Goal: Complete application form: Complete application form

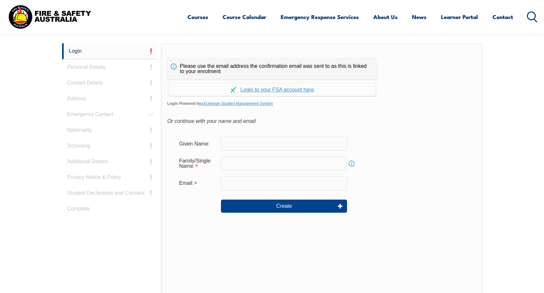
click at [268, 137] on input "text" at bounding box center [284, 144] width 126 height 14
type input "[PERSON_NAME]"
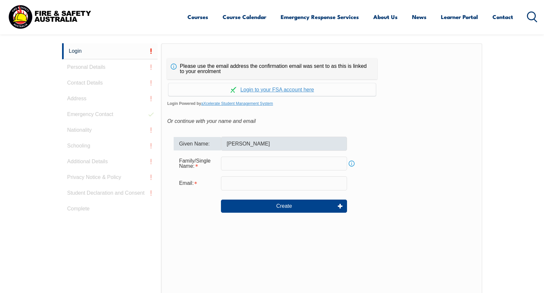
type input "[PERSON_NAME][EMAIL_ADDRESS][PERSON_NAME][DOMAIN_NAME]"
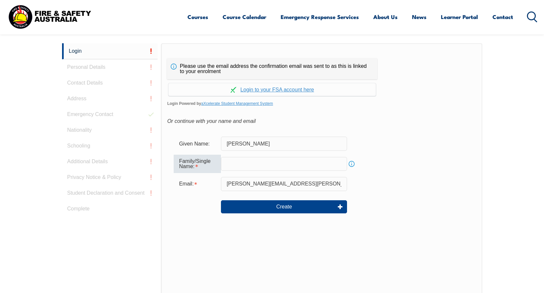
click at [256, 168] on input "text" at bounding box center [284, 164] width 126 height 14
type input "[PERSON_NAME]"
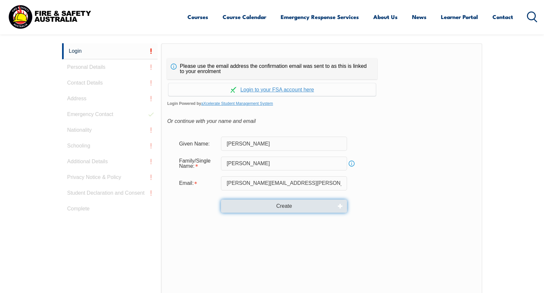
click at [293, 205] on button "Create" at bounding box center [284, 206] width 126 height 13
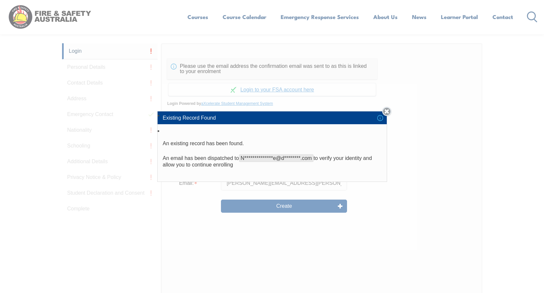
click at [386, 113] on link "Close" at bounding box center [386, 111] width 9 height 9
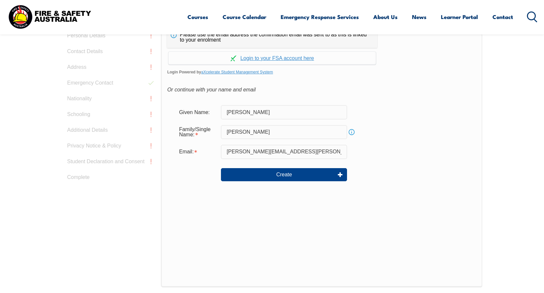
scroll to position [142, 0]
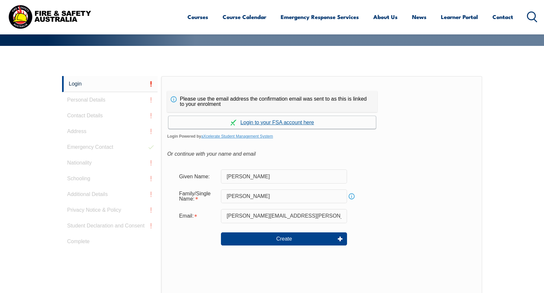
click at [285, 120] on link "Continue with aXcelerate" at bounding box center [271, 122] width 207 height 13
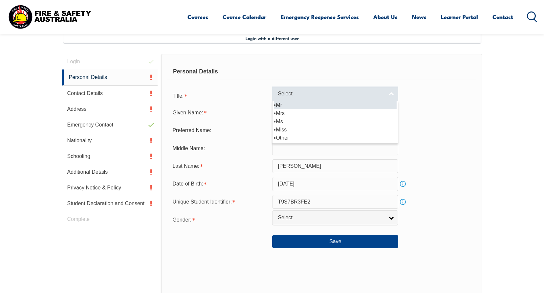
click at [300, 96] on span "Select" at bounding box center [331, 94] width 106 height 7
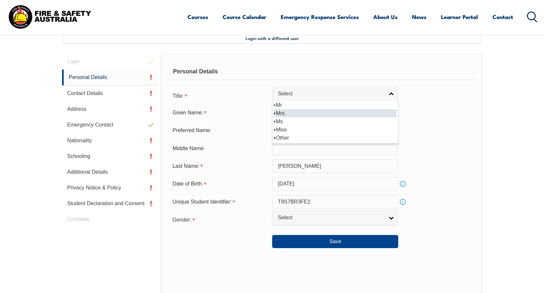
click at [286, 112] on li "Mrs" at bounding box center [335, 113] width 123 height 8
select select "Mrs"
click at [285, 125] on input "text" at bounding box center [335, 131] width 126 height 14
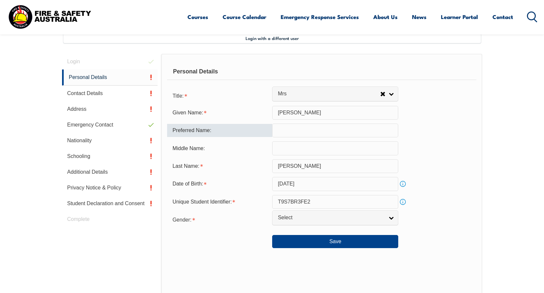
click at [288, 151] on input "text" at bounding box center [335, 148] width 126 height 14
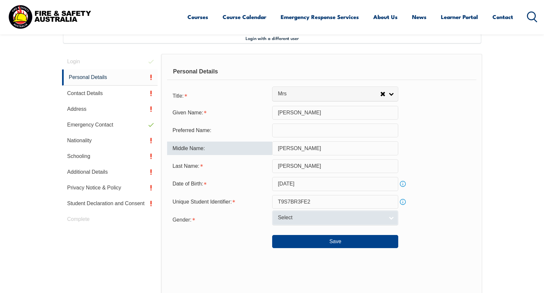
type input "Jane"
click at [300, 219] on span "Select" at bounding box center [331, 218] width 106 height 7
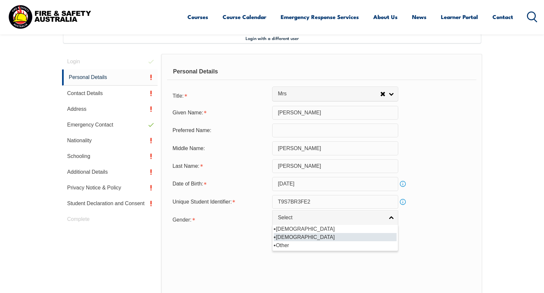
click at [295, 236] on li "[DEMOGRAPHIC_DATA]" at bounding box center [335, 237] width 123 height 8
select select "F"
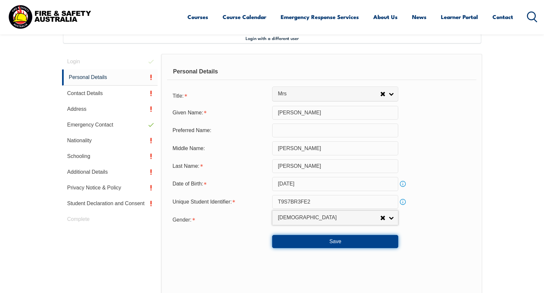
click at [334, 242] on button "Save" at bounding box center [335, 241] width 126 height 13
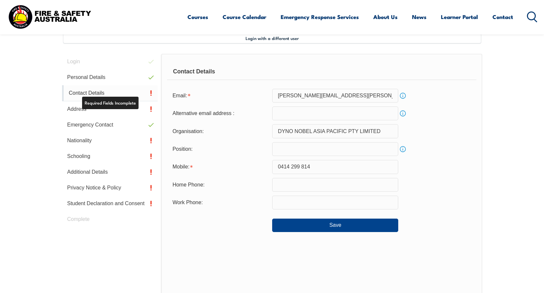
click at [106, 91] on link "Contact Details" at bounding box center [110, 93] width 96 height 16
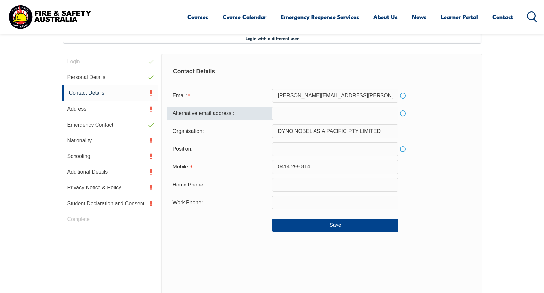
click at [297, 112] on input "email" at bounding box center [335, 114] width 126 height 14
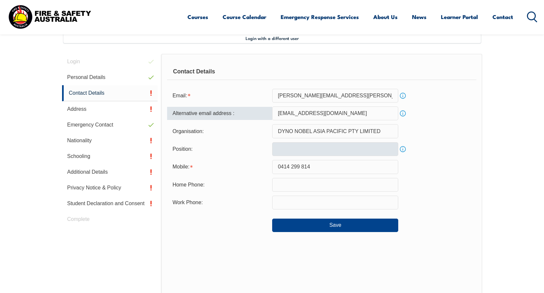
type input "nat2rams@hotmail.com"
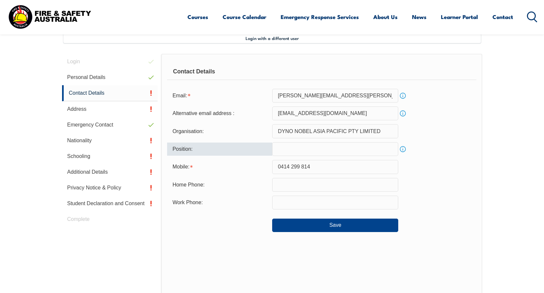
click at [299, 150] on input "text" at bounding box center [335, 149] width 126 height 14
type input "I"
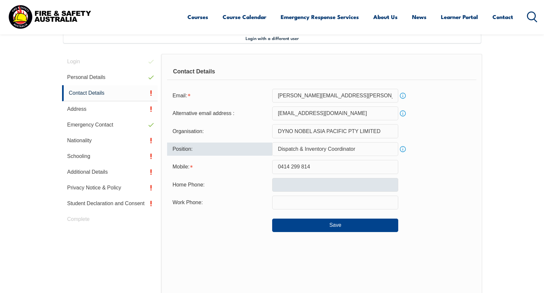
type input "Dispatch & Inventory Coordinator"
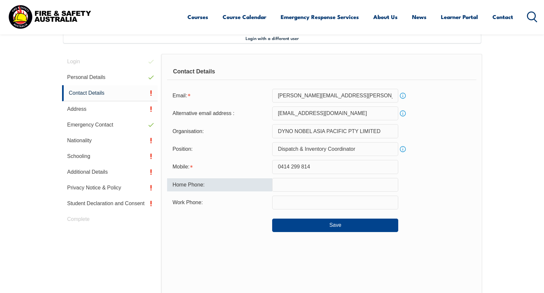
click at [316, 185] on input "text" at bounding box center [335, 185] width 126 height 14
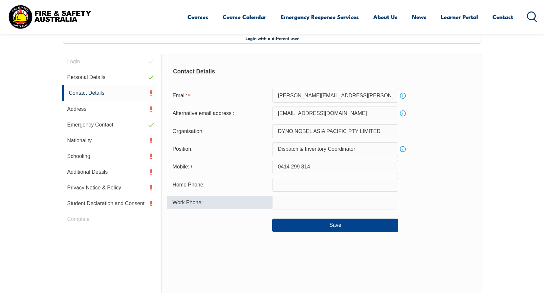
click at [282, 201] on input "text" at bounding box center [335, 203] width 126 height 14
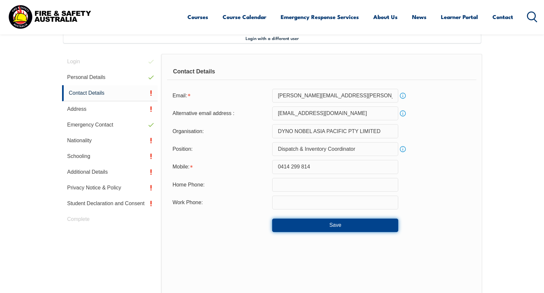
click at [277, 229] on button "Save" at bounding box center [335, 225] width 126 height 13
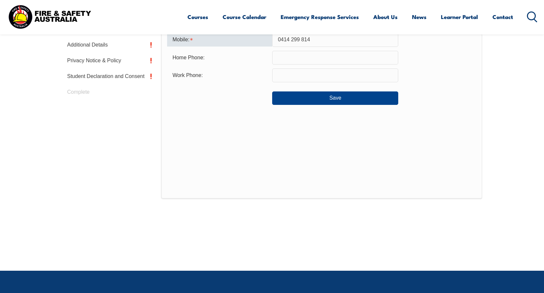
scroll to position [208, 0]
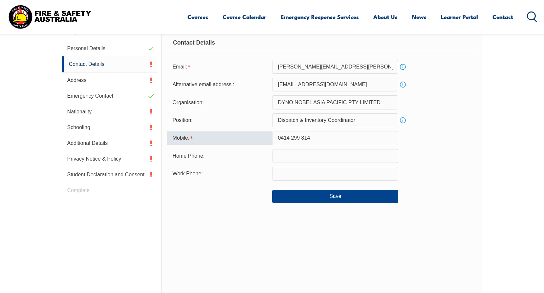
click at [290, 137] on input "0414 299 814" at bounding box center [335, 138] width 126 height 14
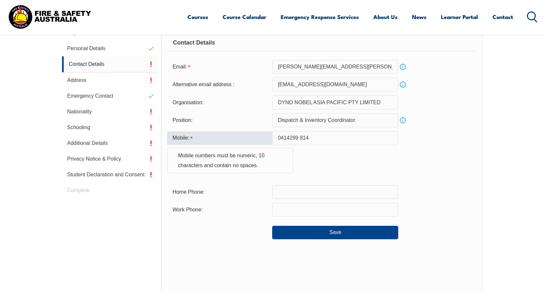
click at [300, 137] on input "0414299 814" at bounding box center [335, 138] width 126 height 14
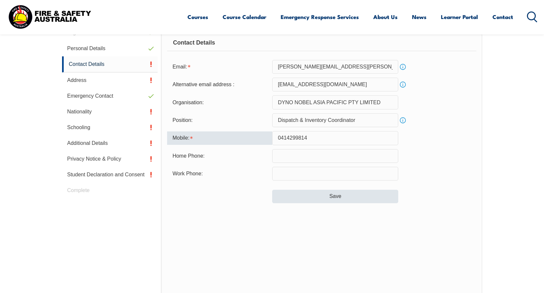
type input "0414299814"
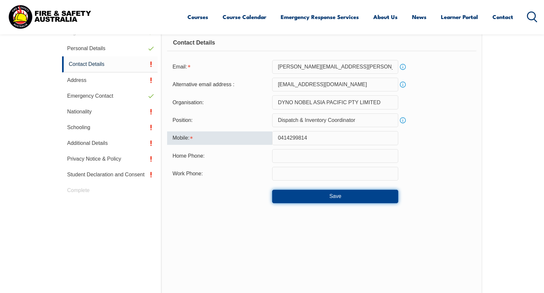
click at [327, 200] on button "Save" at bounding box center [335, 196] width 126 height 13
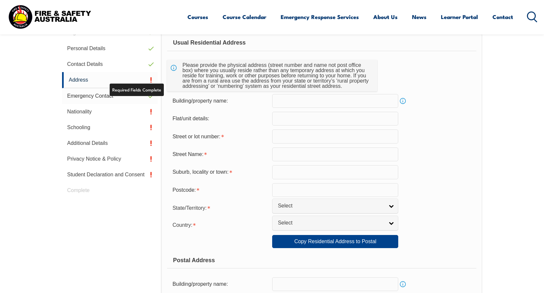
scroll to position [186, 0]
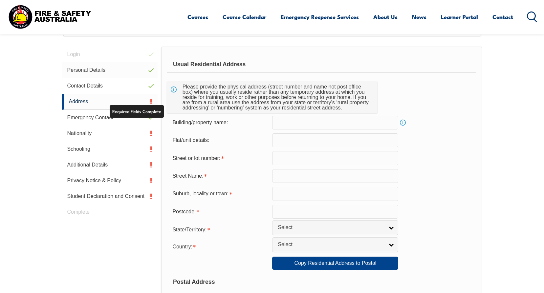
click at [92, 78] on link "Personal Details" at bounding box center [110, 70] width 96 height 16
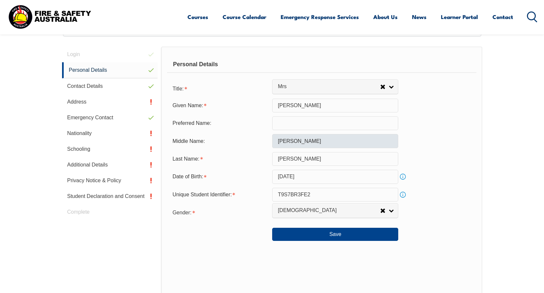
scroll to position [179, 0]
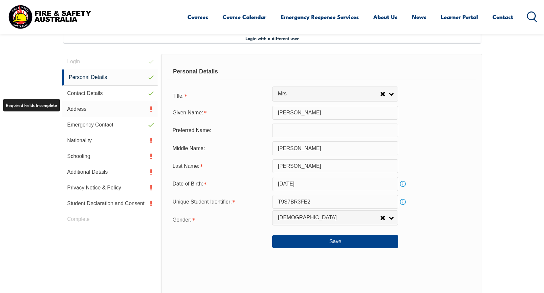
click at [95, 110] on link "Address" at bounding box center [110, 109] width 96 height 16
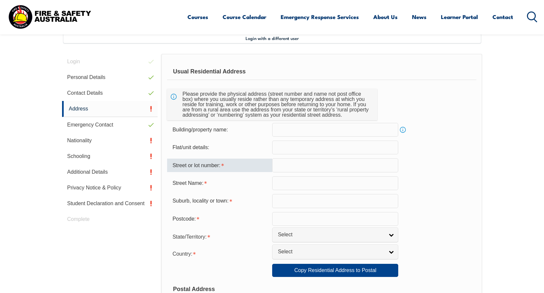
click at [286, 168] on input "text" at bounding box center [335, 165] width 126 height 14
type input "13 Trenaman St"
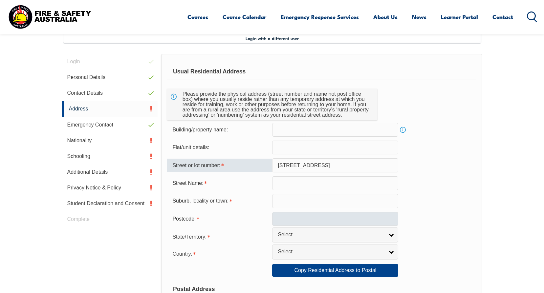
type input "Moranbah"
type input "4744"
select select "QLD"
select select "1101"
drag, startPoint x: 325, startPoint y: 168, endPoint x: 285, endPoint y: 168, distance: 40.0
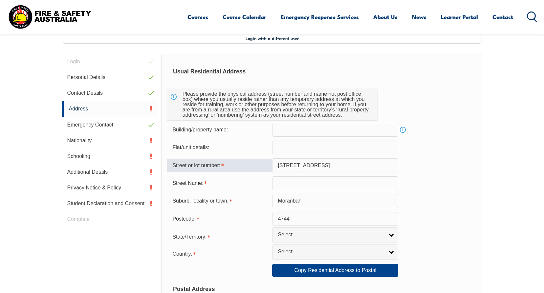
click at [285, 168] on input "13 Trenaman St" at bounding box center [335, 165] width 126 height 14
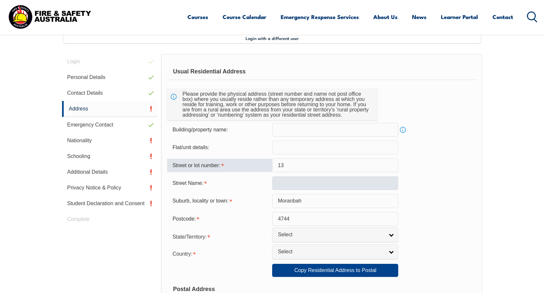
type input "13"
click at [280, 183] on input "text" at bounding box center [335, 184] width 126 height 14
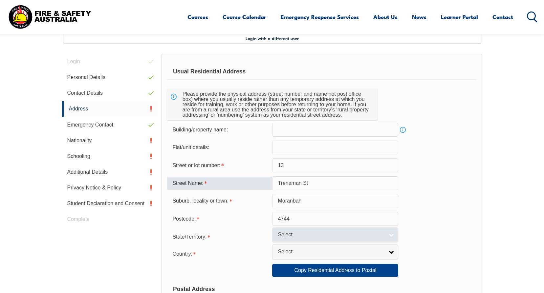
type input "Trenaman St"
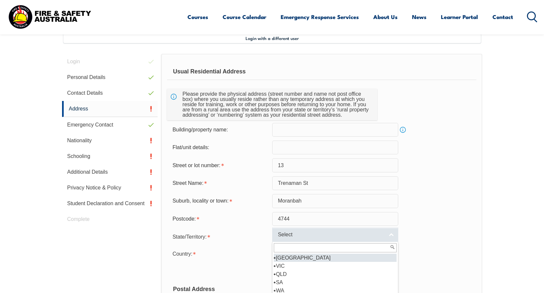
click at [289, 242] on div "Select NSW VIC QLD SA WA TAS NT ACT Other Australian Territory Overseas" at bounding box center [335, 235] width 126 height 15
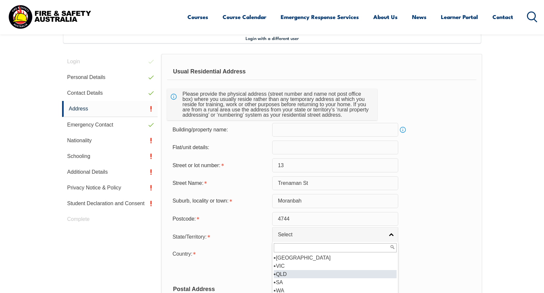
click at [284, 273] on li "QLD" at bounding box center [335, 274] width 123 height 8
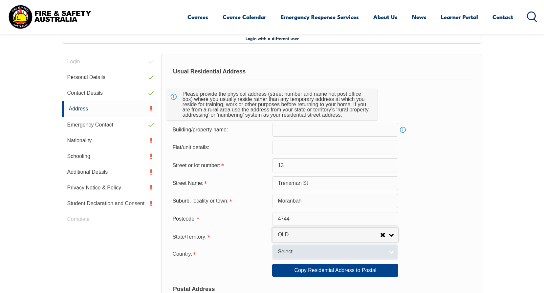
click at [295, 252] on span "Select" at bounding box center [331, 252] width 106 height 7
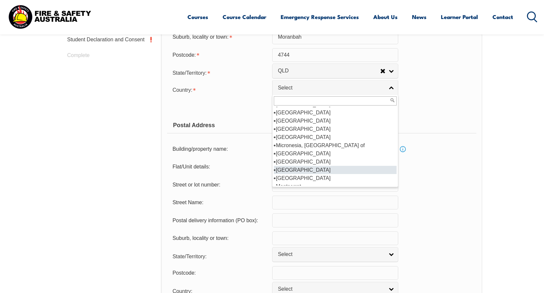
scroll to position [1181, 0]
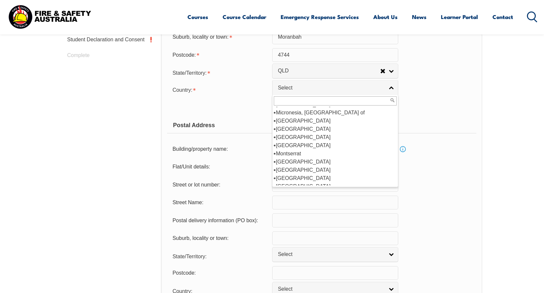
click at [445, 113] on div "Copy Residential Address to Postal: Copy Residential Address to Postal" at bounding box center [321, 106] width 309 height 13
click at [297, 91] on span "Select" at bounding box center [331, 88] width 106 height 7
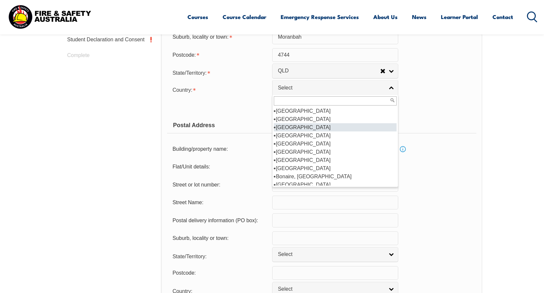
scroll to position [98, 0]
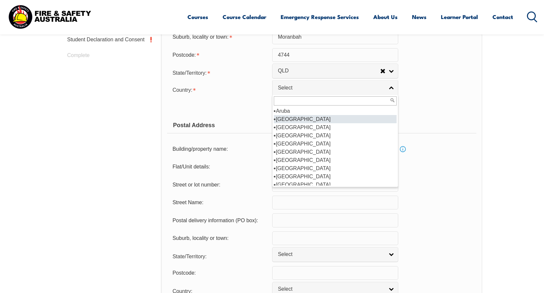
click at [295, 120] on li "[GEOGRAPHIC_DATA]" at bounding box center [335, 119] width 123 height 8
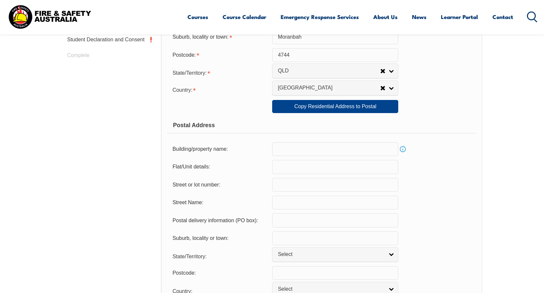
click at [403, 150] on link "Info" at bounding box center [402, 149] width 9 height 9
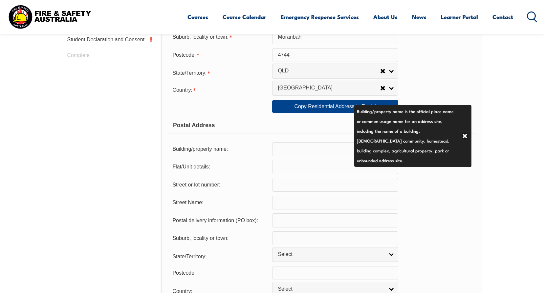
click at [432, 191] on div "Street or lot number:" at bounding box center [321, 185] width 309 height 14
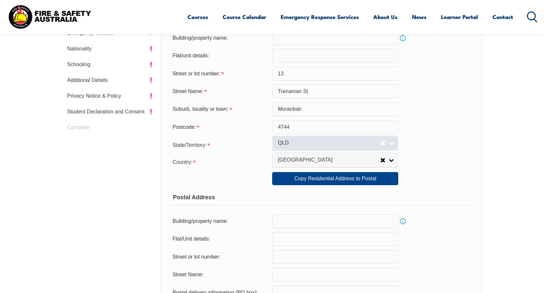
scroll to position [277, 0]
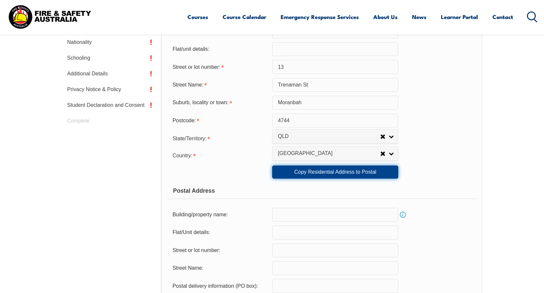
click at [322, 175] on link "Copy Residential Address to Postal" at bounding box center [335, 172] width 126 height 13
type input "13"
type input "Trenaman St"
type input "Moranbah"
select select "QLD"
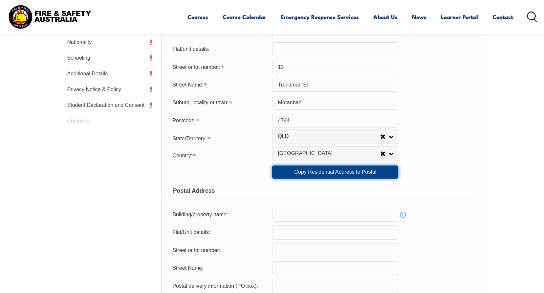
type input "4744"
select select "1101"
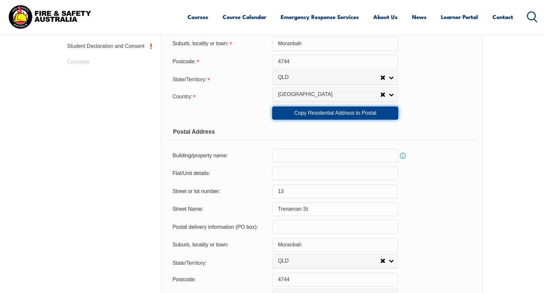
scroll to position [409, 0]
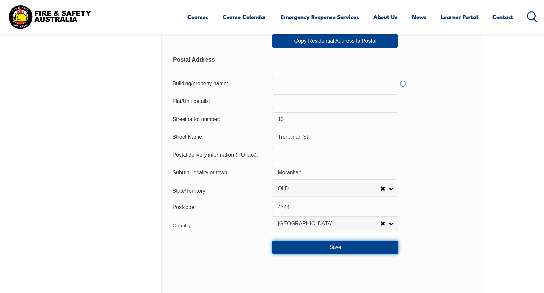
click at [337, 243] on button "Save" at bounding box center [335, 247] width 126 height 13
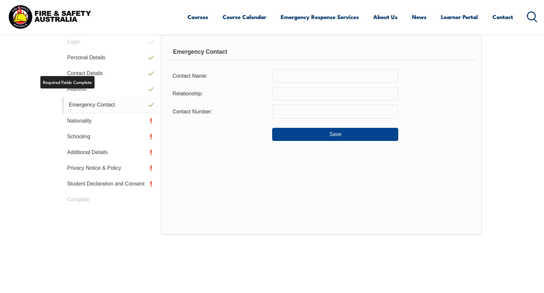
scroll to position [179, 0]
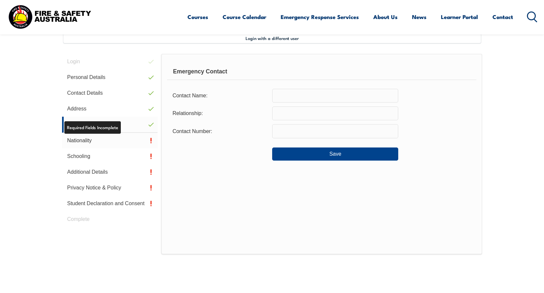
click at [102, 141] on link "Nationality" at bounding box center [110, 141] width 96 height 16
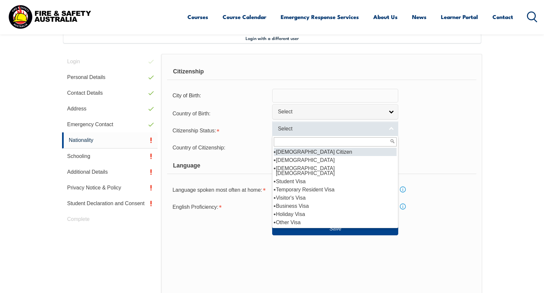
click at [306, 123] on link "Select" at bounding box center [335, 128] width 126 height 15
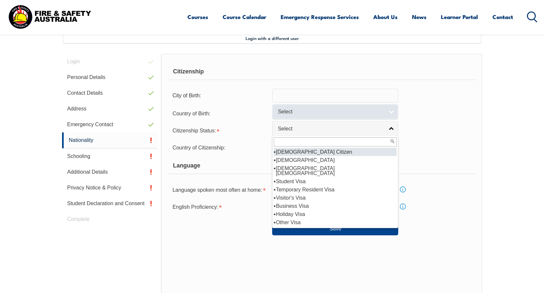
click at [302, 115] on span "Select" at bounding box center [331, 112] width 106 height 7
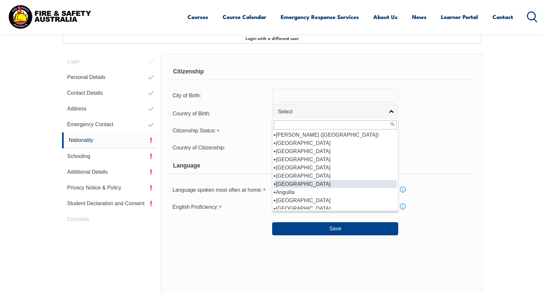
scroll to position [66, 0]
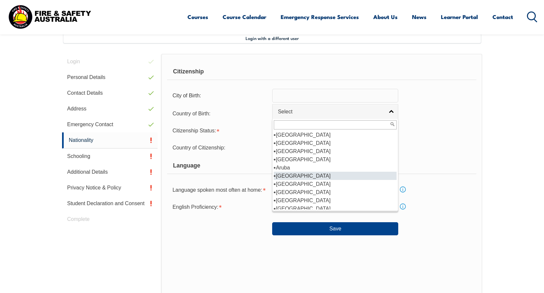
click at [294, 179] on li "[GEOGRAPHIC_DATA]" at bounding box center [335, 176] width 123 height 8
select select "1101"
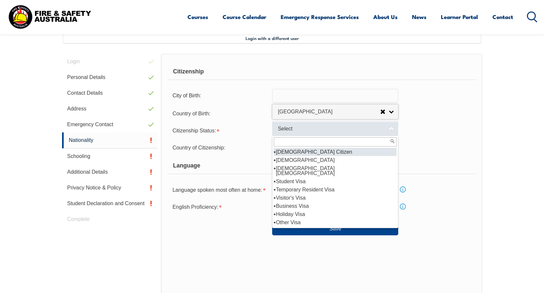
click at [289, 129] on span "Select" at bounding box center [331, 129] width 106 height 7
click at [298, 152] on li "[DEMOGRAPHIC_DATA] Citizen" at bounding box center [335, 152] width 123 height 8
select select "1"
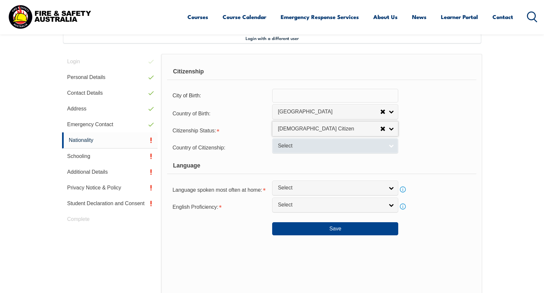
click at [292, 149] on span "Select" at bounding box center [331, 146] width 106 height 7
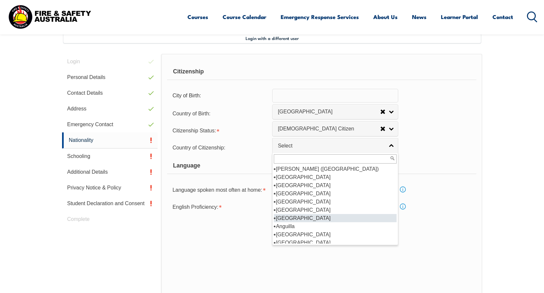
scroll to position [98, 0]
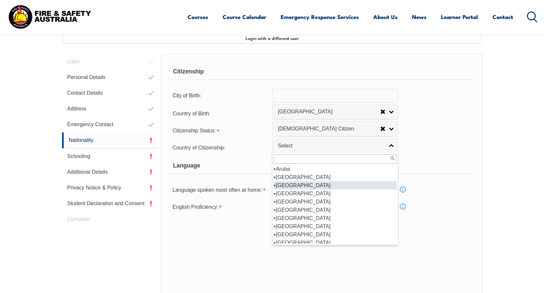
click at [293, 184] on li "[GEOGRAPHIC_DATA]" at bounding box center [335, 185] width 123 height 8
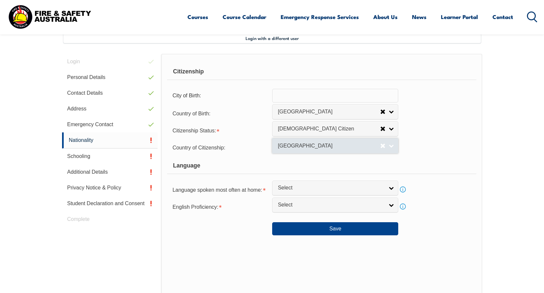
click at [392, 146] on link "[GEOGRAPHIC_DATA]" at bounding box center [335, 145] width 126 height 15
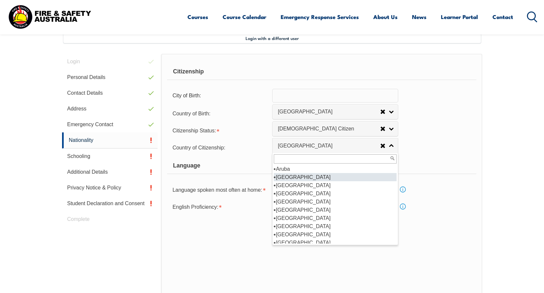
click at [299, 175] on li "[GEOGRAPHIC_DATA]" at bounding box center [335, 177] width 123 height 8
select select "1101"
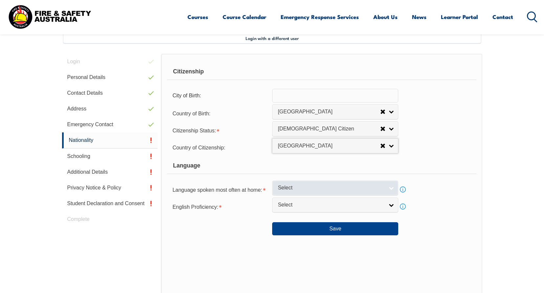
click at [297, 186] on span "Select" at bounding box center [331, 188] width 106 height 7
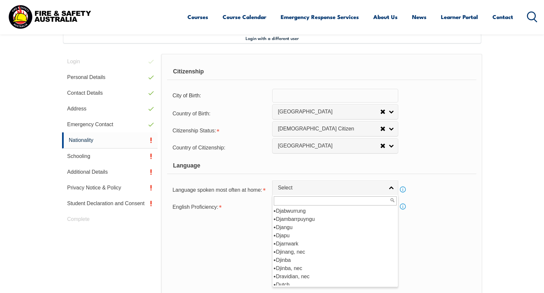
scroll to position [784, 0]
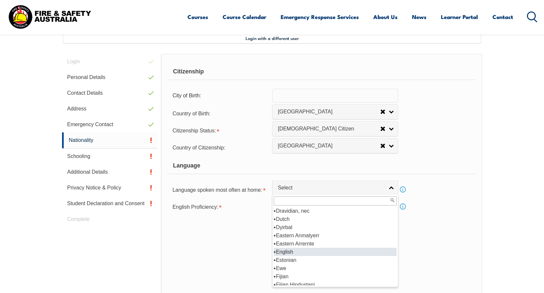
click at [290, 253] on li "English" at bounding box center [335, 252] width 123 height 8
select select "1201"
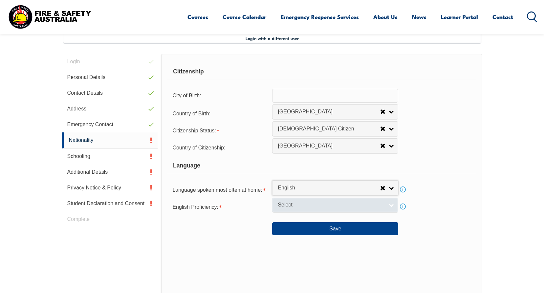
click at [304, 206] on span "Select" at bounding box center [331, 205] width 106 height 7
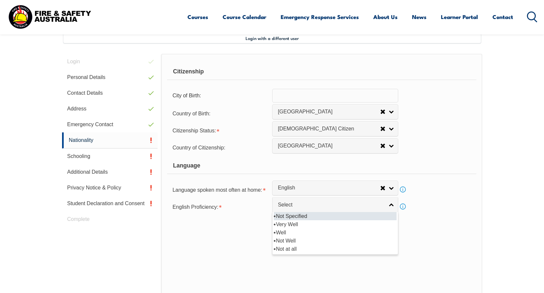
click at [293, 218] on li "Not Specified" at bounding box center [335, 216] width 123 height 8
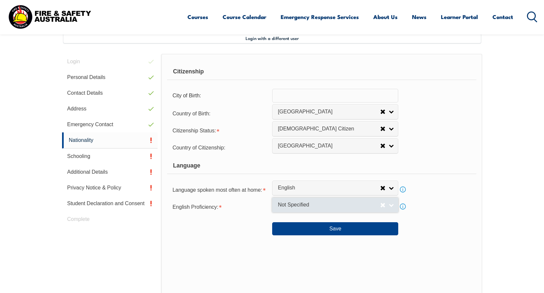
click at [392, 200] on link "Not Specified" at bounding box center [335, 205] width 126 height 15
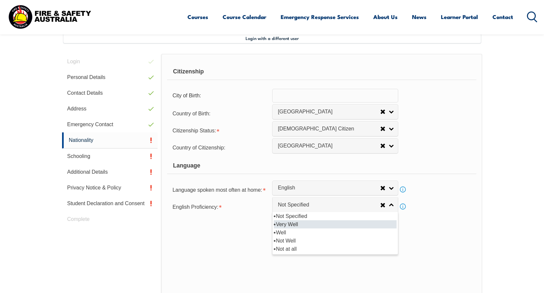
click at [297, 225] on li "Very Well" at bounding box center [335, 225] width 123 height 8
select select "1"
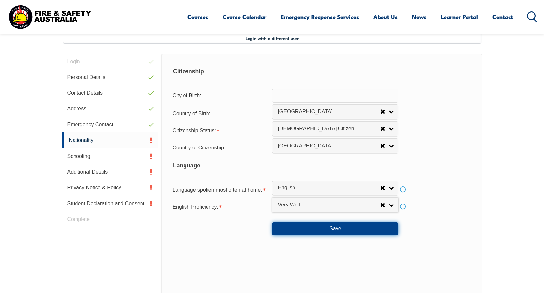
click at [324, 232] on button "Save" at bounding box center [335, 228] width 126 height 13
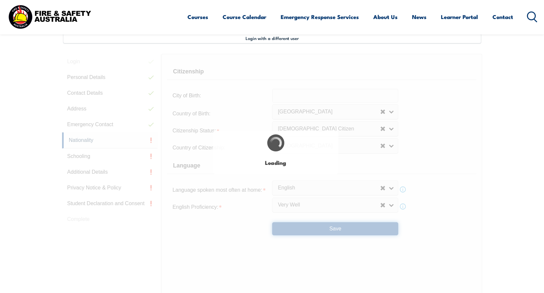
scroll to position [0, 0]
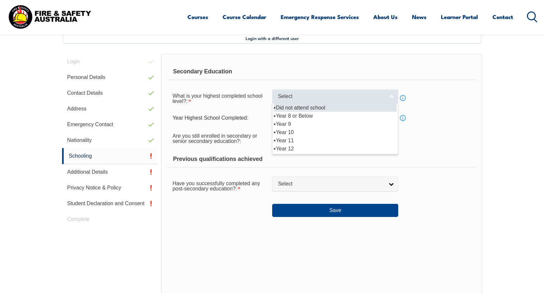
click at [332, 96] on span "Select" at bounding box center [331, 96] width 106 height 7
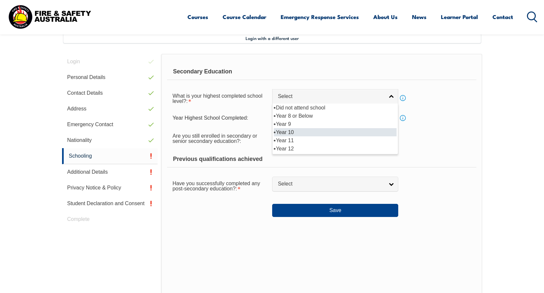
click at [293, 134] on li "Year 10" at bounding box center [335, 132] width 123 height 8
select select "10"
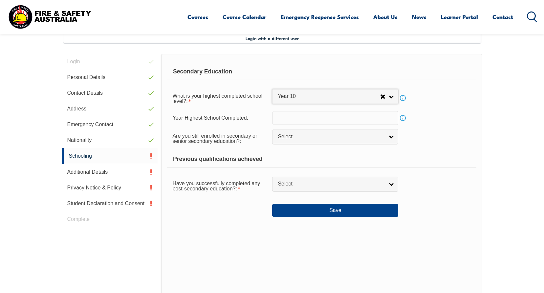
click at [296, 120] on input "text" at bounding box center [335, 118] width 126 height 14
click at [335, 120] on input "text" at bounding box center [335, 118] width 126 height 14
click at [293, 116] on input "text" at bounding box center [335, 118] width 126 height 14
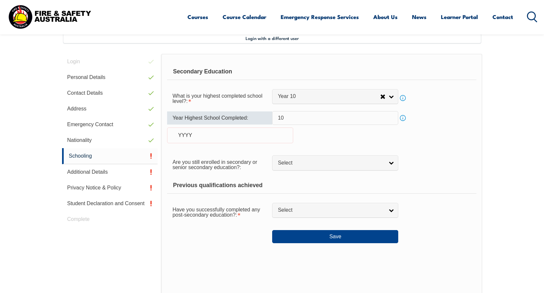
click at [296, 118] on input "10" at bounding box center [335, 118] width 126 height 14
click at [216, 141] on div "YYYY" at bounding box center [230, 136] width 126 height 16
click at [190, 147] on div "Year Highest School Completed: 10 Info YYYY" at bounding box center [321, 131] width 309 height 40
click at [192, 135] on div "YYYY" at bounding box center [230, 136] width 126 height 16
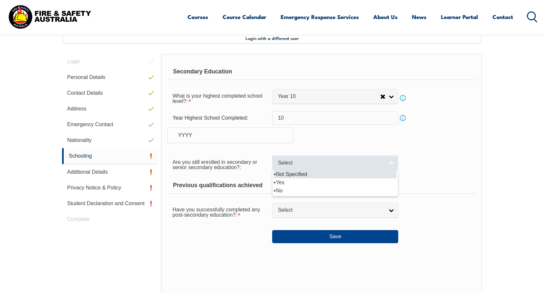
click at [300, 163] on span "Select" at bounding box center [331, 163] width 106 height 7
click at [286, 174] on li "Not Specified" at bounding box center [335, 174] width 123 height 8
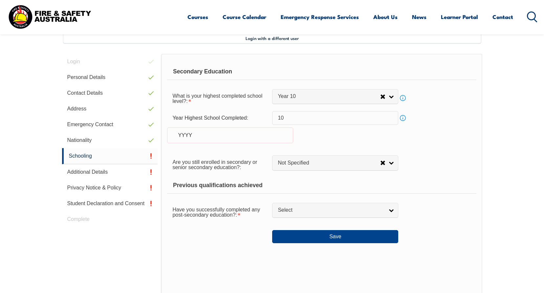
click at [402, 117] on link "Info" at bounding box center [402, 118] width 9 height 9
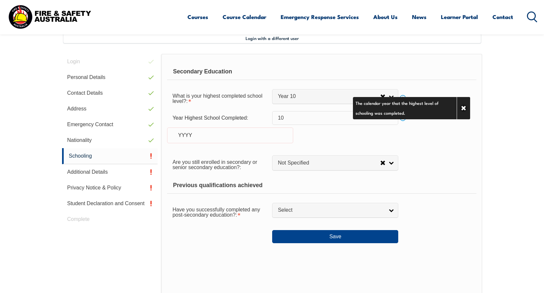
click at [285, 119] on input "10" at bounding box center [335, 118] width 126 height 14
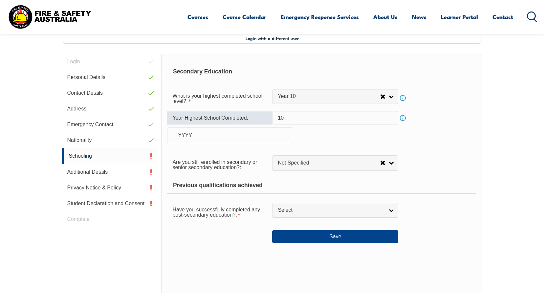
type input "1"
drag, startPoint x: 247, startPoint y: 142, endPoint x: 237, endPoint y: 132, distance: 14.2
click at [247, 143] on div "YYYY" at bounding box center [230, 136] width 126 height 16
click at [211, 139] on div "YYYY" at bounding box center [230, 136] width 126 height 16
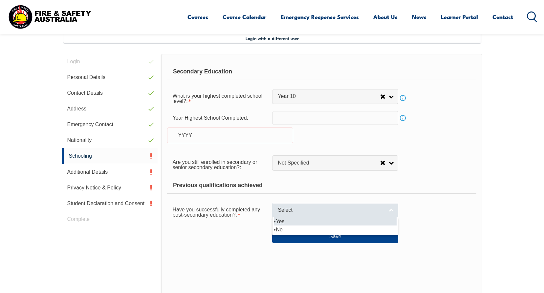
click at [294, 210] on span "Select" at bounding box center [331, 210] width 106 height 7
click at [291, 221] on li "Yes" at bounding box center [335, 222] width 123 height 8
select select "true"
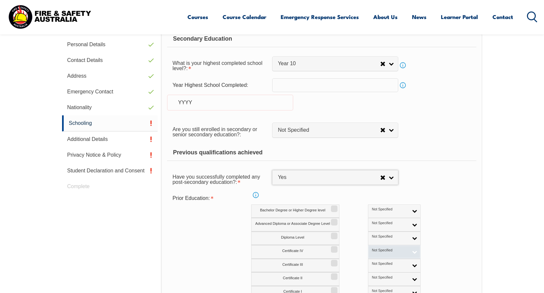
scroll to position [244, 0]
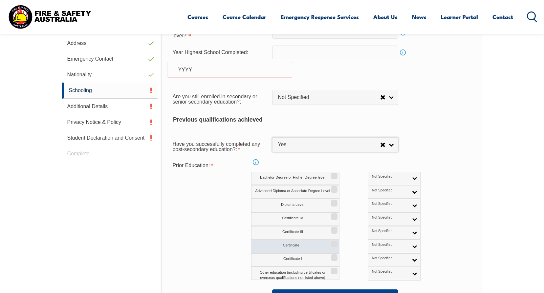
click at [292, 243] on label "Certificate II" at bounding box center [295, 246] width 88 height 13
click at [331, 242] on input "Certificate II" at bounding box center [333, 242] width 4 height 1
checkbox input "true"
click at [380, 243] on link "Not Specified" at bounding box center [394, 246] width 53 height 13
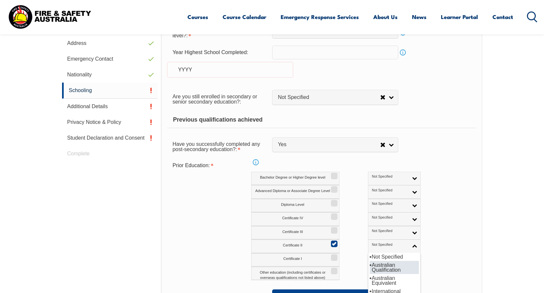
click at [369, 267] on li "Australian Qualification" at bounding box center [393, 267] width 49 height 13
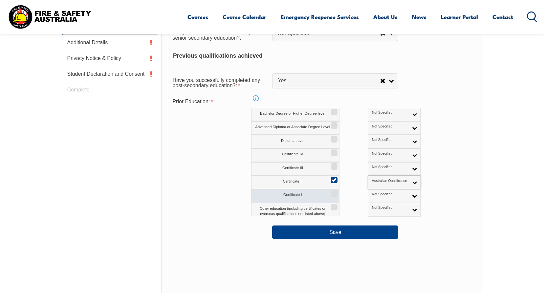
scroll to position [310, 0]
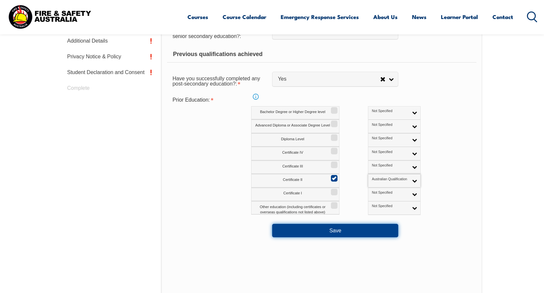
click at [324, 227] on button "Save" at bounding box center [335, 230] width 126 height 13
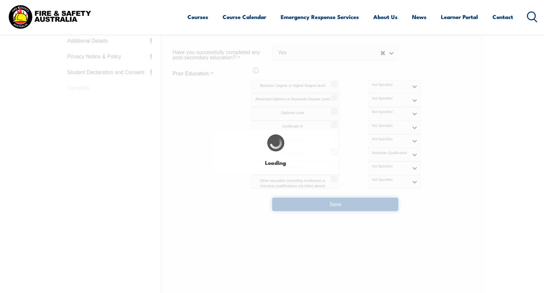
select select
select select "true"
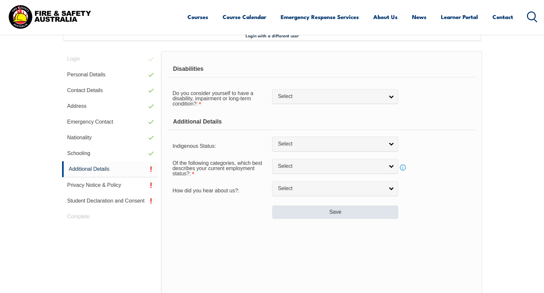
scroll to position [179, 0]
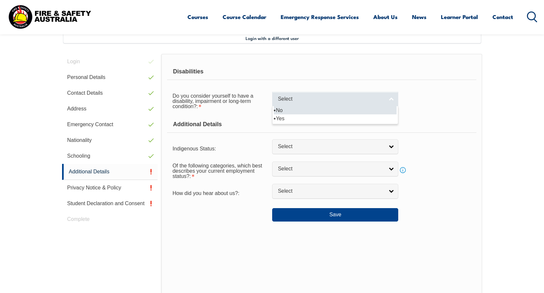
click at [310, 98] on span "Select" at bounding box center [331, 99] width 106 height 7
click at [300, 106] on li "No" at bounding box center [335, 110] width 123 height 8
select select "false"
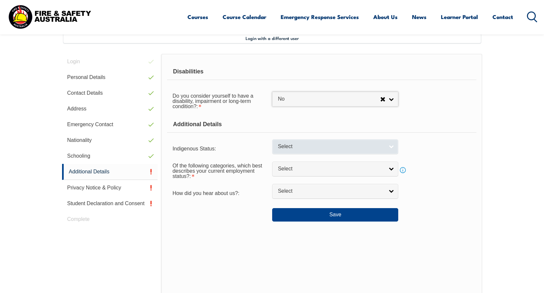
click at [294, 151] on link "Select" at bounding box center [335, 146] width 126 height 15
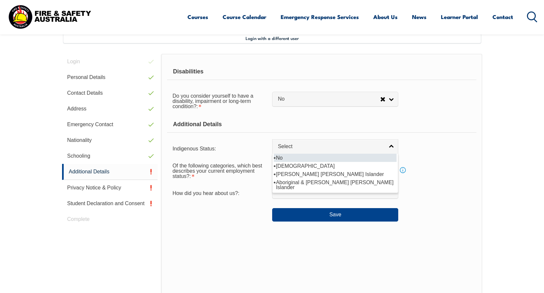
click at [284, 157] on li "No" at bounding box center [335, 158] width 123 height 8
select select "4"
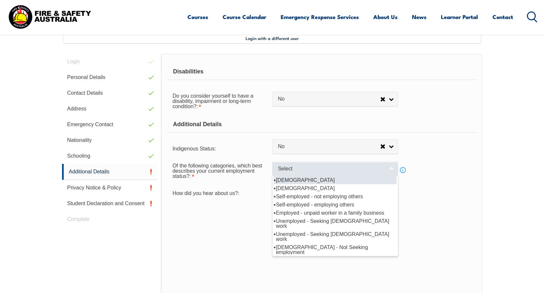
click at [294, 168] on span "Select" at bounding box center [331, 169] width 106 height 7
click at [304, 180] on li "[DEMOGRAPHIC_DATA]" at bounding box center [335, 180] width 123 height 8
select select "1"
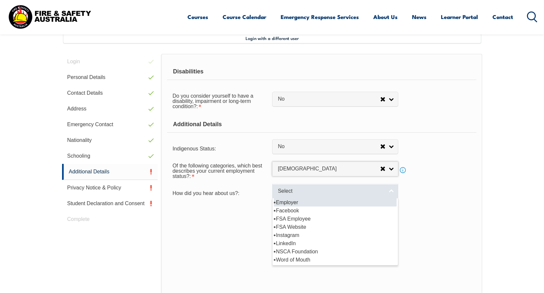
click at [292, 191] on span "Select" at bounding box center [331, 191] width 106 height 7
click at [286, 201] on li "Employer" at bounding box center [335, 203] width 123 height 8
select select "8019"
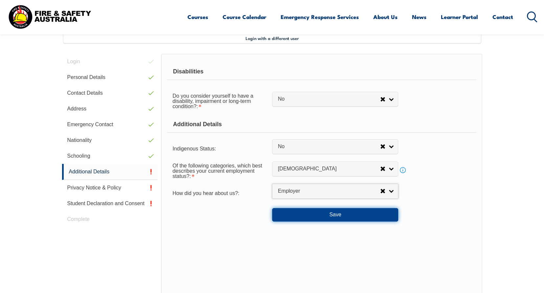
click at [325, 216] on button "Save" at bounding box center [335, 214] width 126 height 13
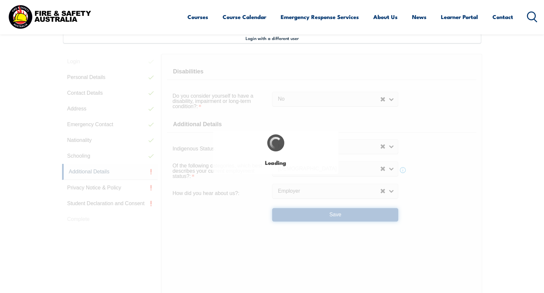
select select "false"
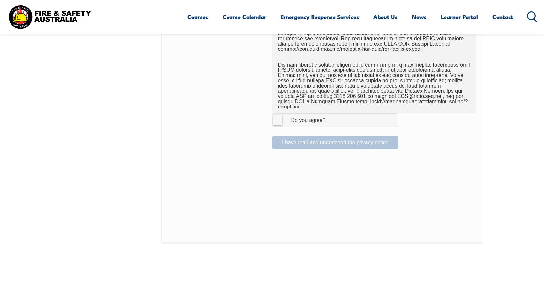
scroll to position [310, 0]
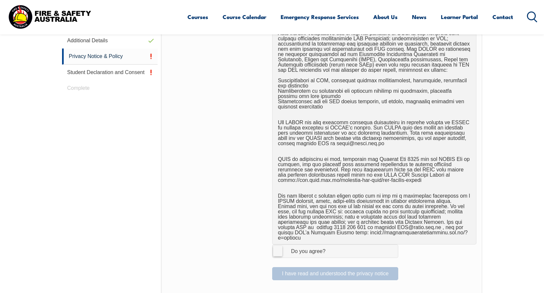
click at [279, 245] on label "I Agree Do you agree?" at bounding box center [335, 251] width 126 height 13
click at [330, 245] on input "I Agree Do you agree?" at bounding box center [335, 251] width 11 height 12
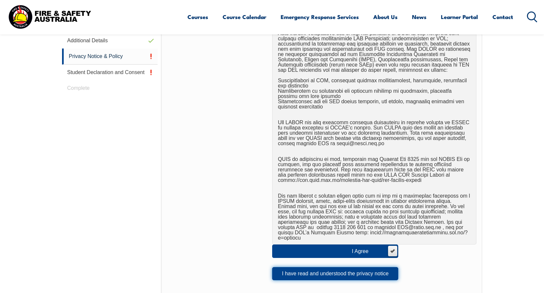
click at [320, 267] on button "I have read and understood the privacy notice" at bounding box center [335, 273] width 126 height 13
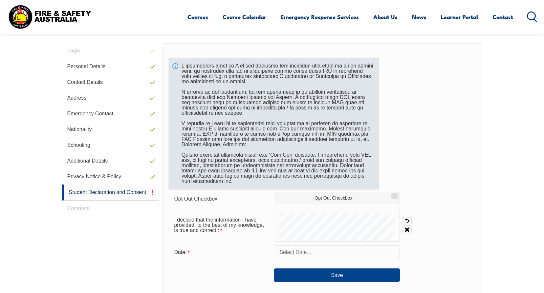
scroll to position [179, 0]
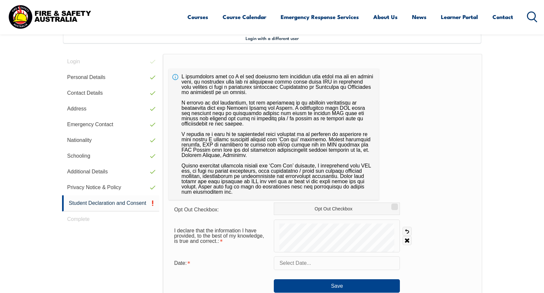
click at [301, 264] on input "text" at bounding box center [337, 264] width 126 height 14
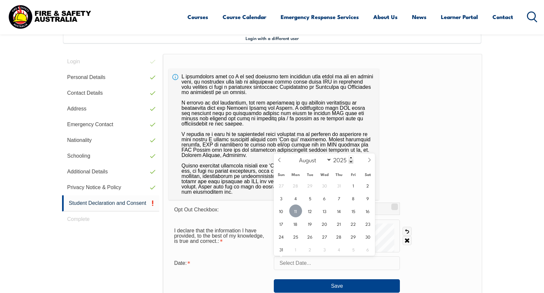
click at [294, 209] on span "11" at bounding box center [295, 211] width 13 height 13
type input "August 11, 2025"
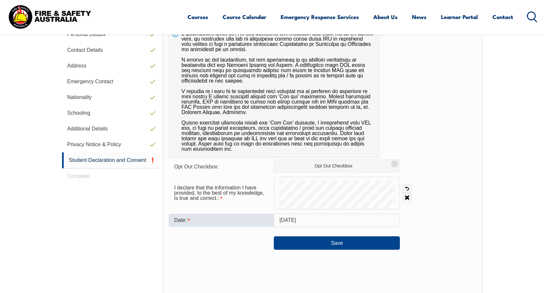
scroll to position [244, 0]
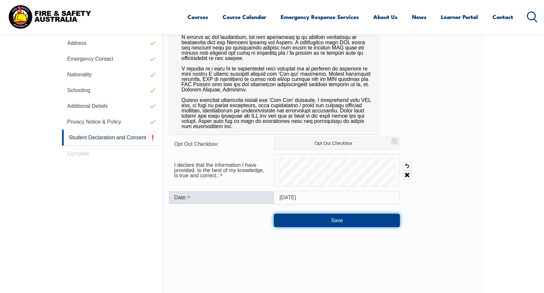
click at [331, 221] on button "Save" at bounding box center [337, 220] width 126 height 13
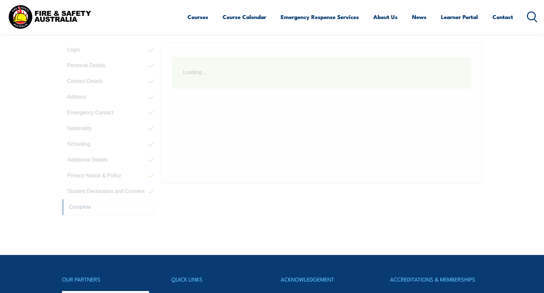
scroll to position [179, 0]
